Goal: Check status: Check status

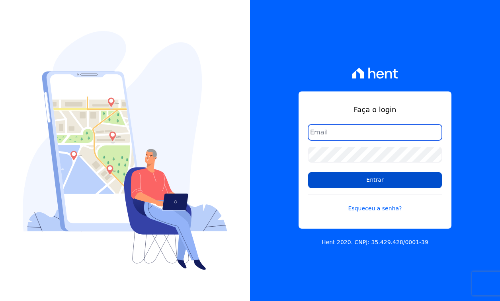
type input "[PERSON_NAME][EMAIL_ADDRESS][DOMAIN_NAME]"
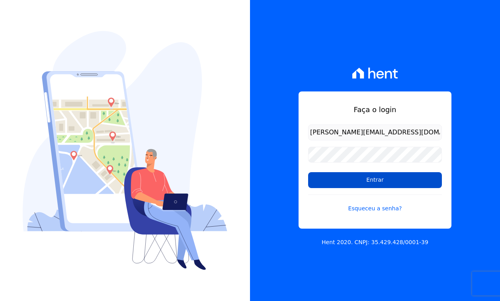
click at [368, 177] on input "Entrar" at bounding box center [375, 180] width 134 height 16
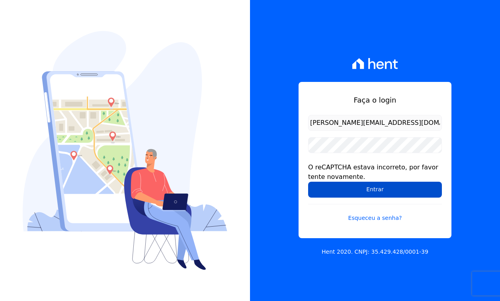
click at [335, 190] on input "Entrar" at bounding box center [375, 190] width 134 height 16
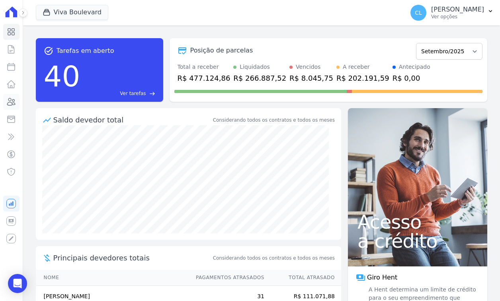
click at [12, 105] on icon at bounding box center [11, 102] width 10 height 10
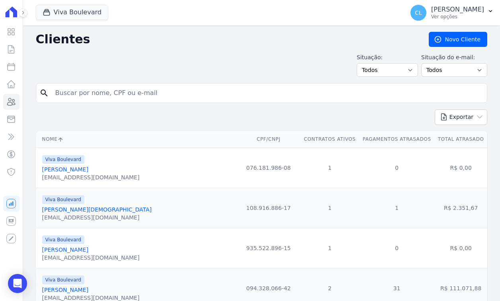
click at [84, 95] on input "search" at bounding box center [267, 93] width 433 height 16
type input "warley"
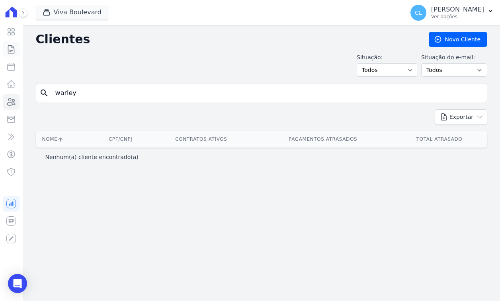
click at [12, 56] on link "Contratos" at bounding box center [11, 49] width 16 height 16
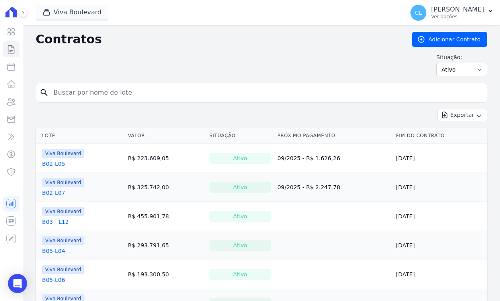
click at [80, 98] on input "search" at bounding box center [266, 93] width 434 height 16
click at [107, 95] on input "search" at bounding box center [266, 93] width 434 height 16
type input "v06"
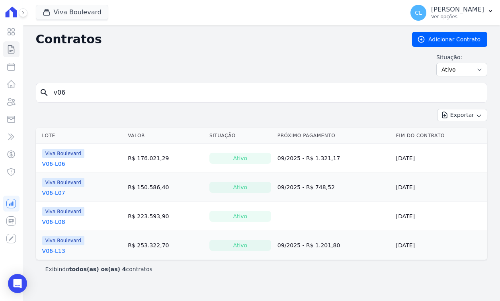
click at [60, 93] on input "v06" at bounding box center [266, 93] width 434 height 16
type input "v6"
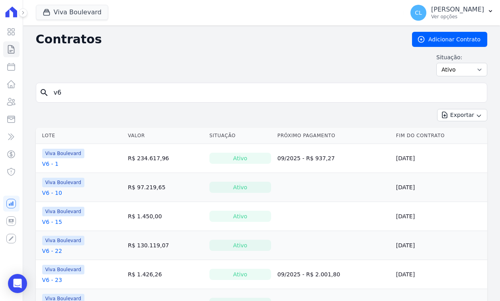
click at [51, 194] on link "V6 - 10" at bounding box center [52, 193] width 20 height 8
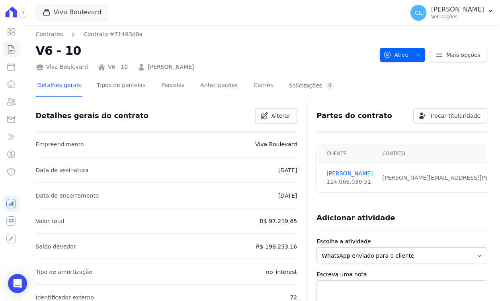
scroll to position [1, 0]
click at [165, 86] on link "Parcelas" at bounding box center [173, 86] width 26 height 21
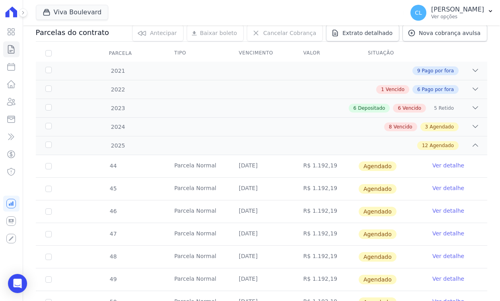
scroll to position [82, 0]
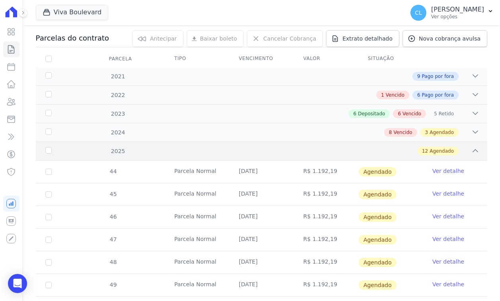
click at [472, 146] on div "2025 12 Agendado" at bounding box center [261, 151] width 451 height 19
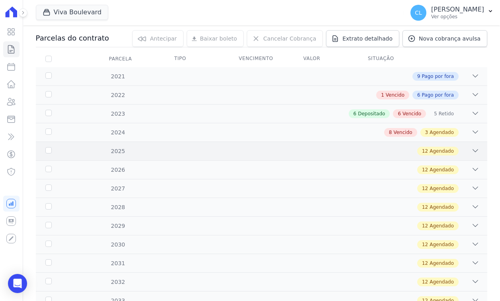
click at [472, 150] on icon at bounding box center [475, 151] width 8 height 8
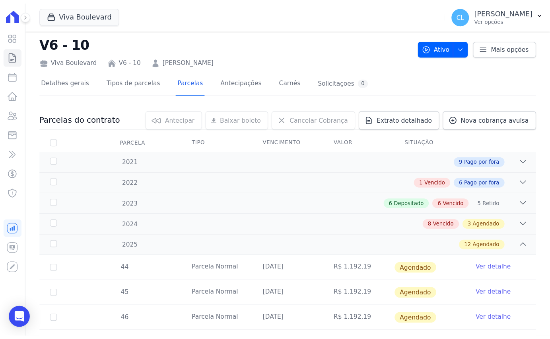
scroll to position [0, 0]
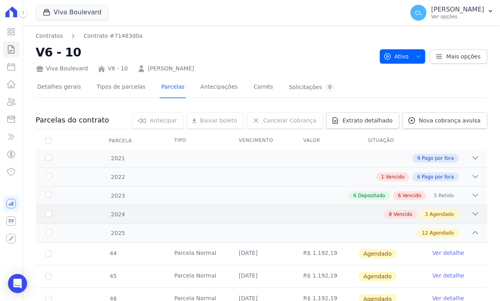
click at [443, 210] on div "3 Agendado" at bounding box center [439, 214] width 38 height 9
